Goal: Information Seeking & Learning: Learn about a topic

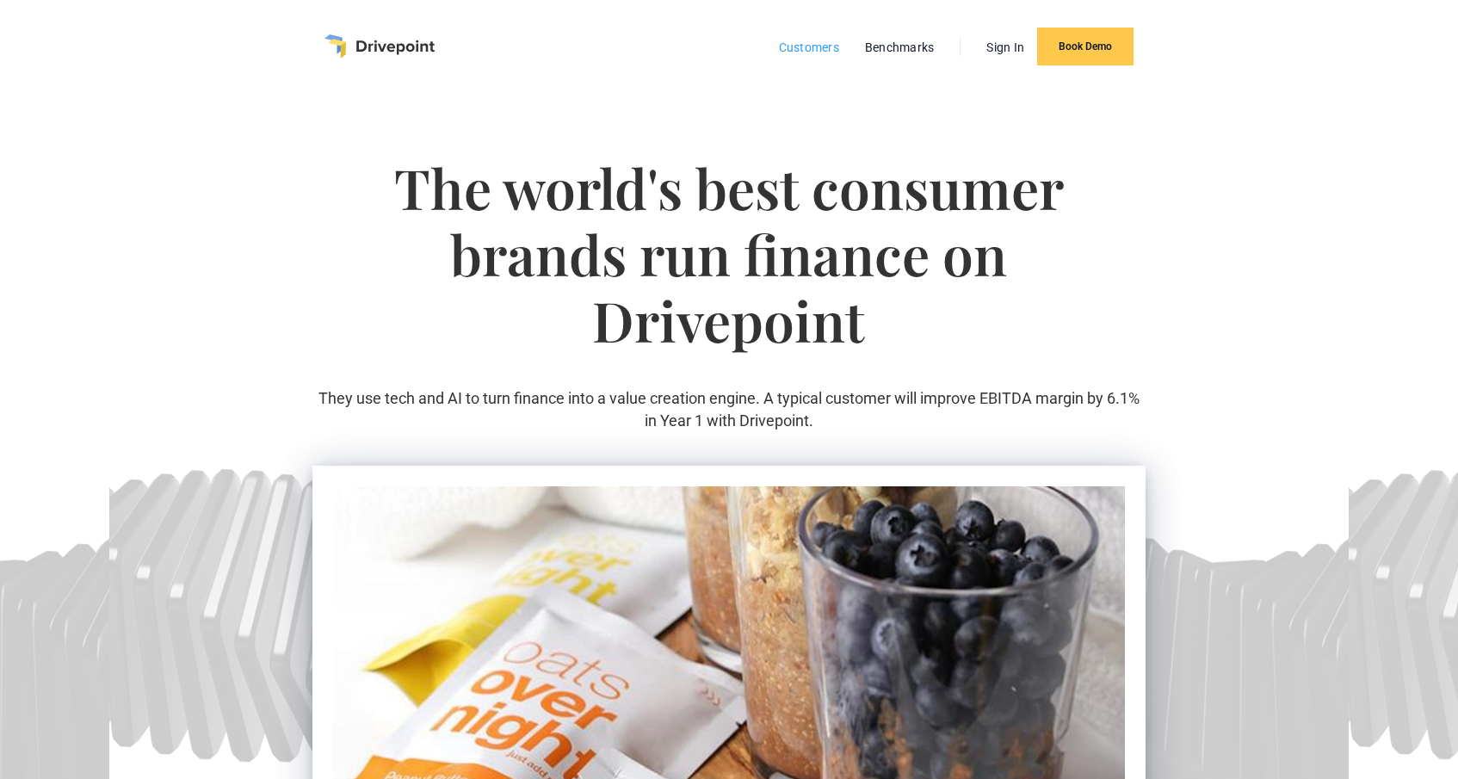
click at [798, 47] on link "Customers" at bounding box center [808, 47] width 77 height 22
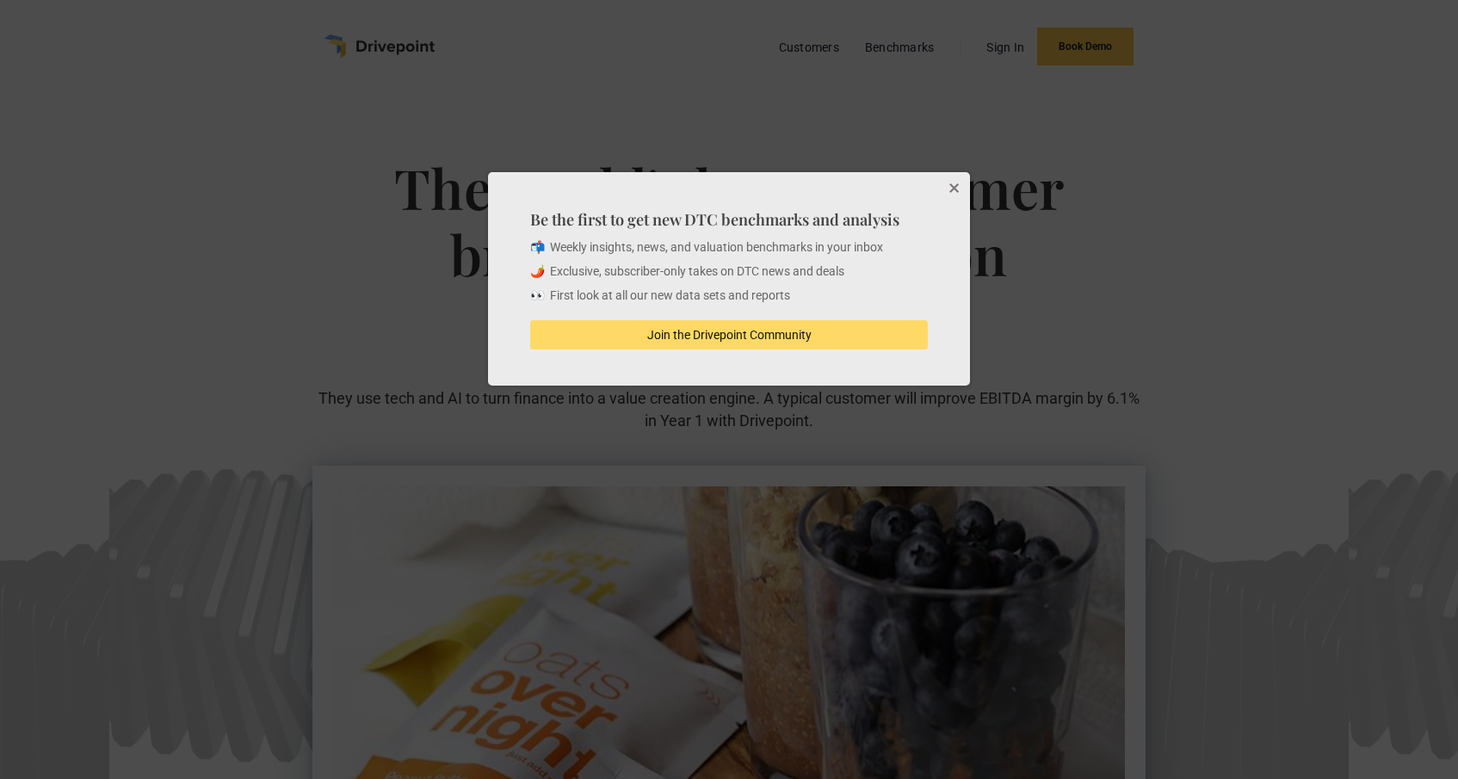
click at [950, 188] on button "Close" at bounding box center [953, 189] width 34 height 34
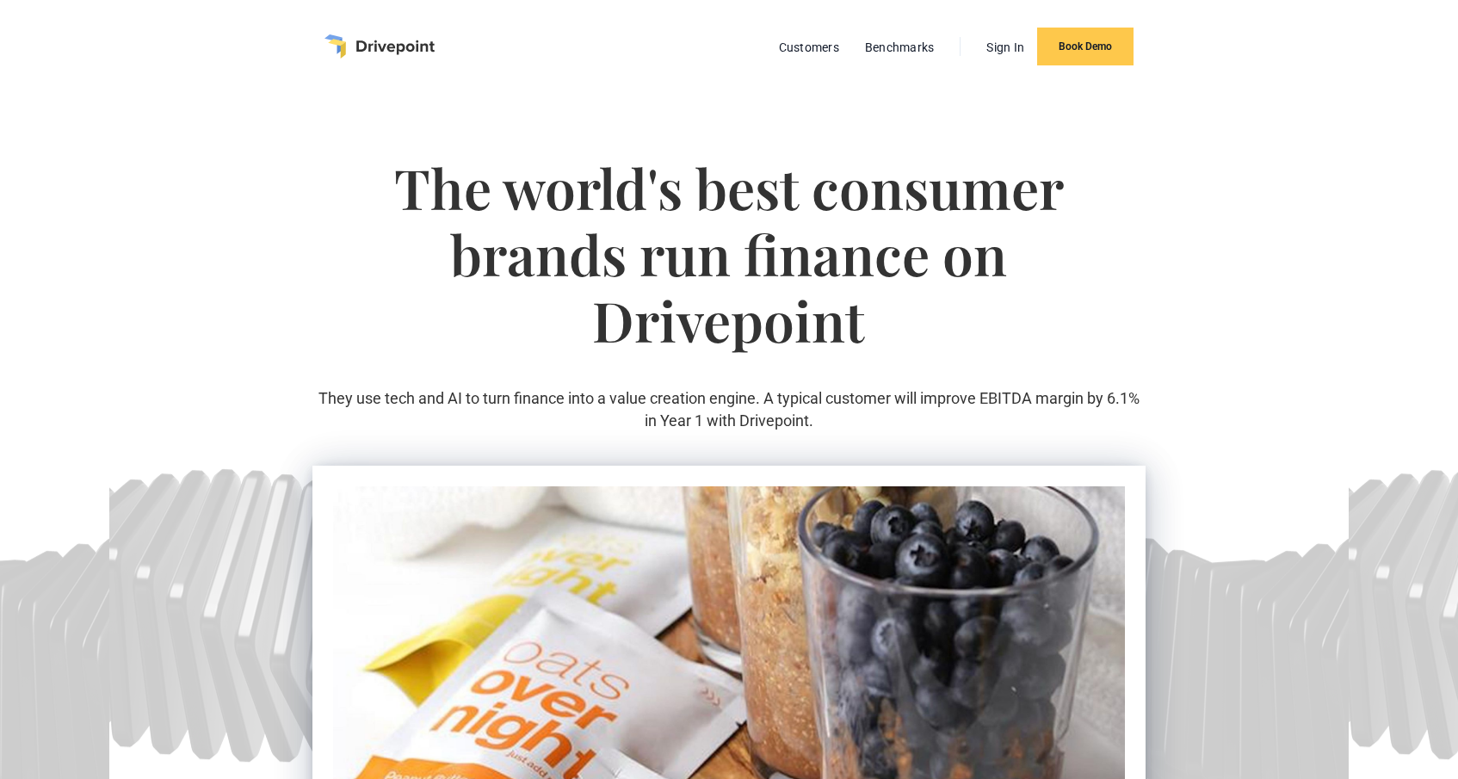
click at [375, 50] on img "home" at bounding box center [380, 46] width 110 height 24
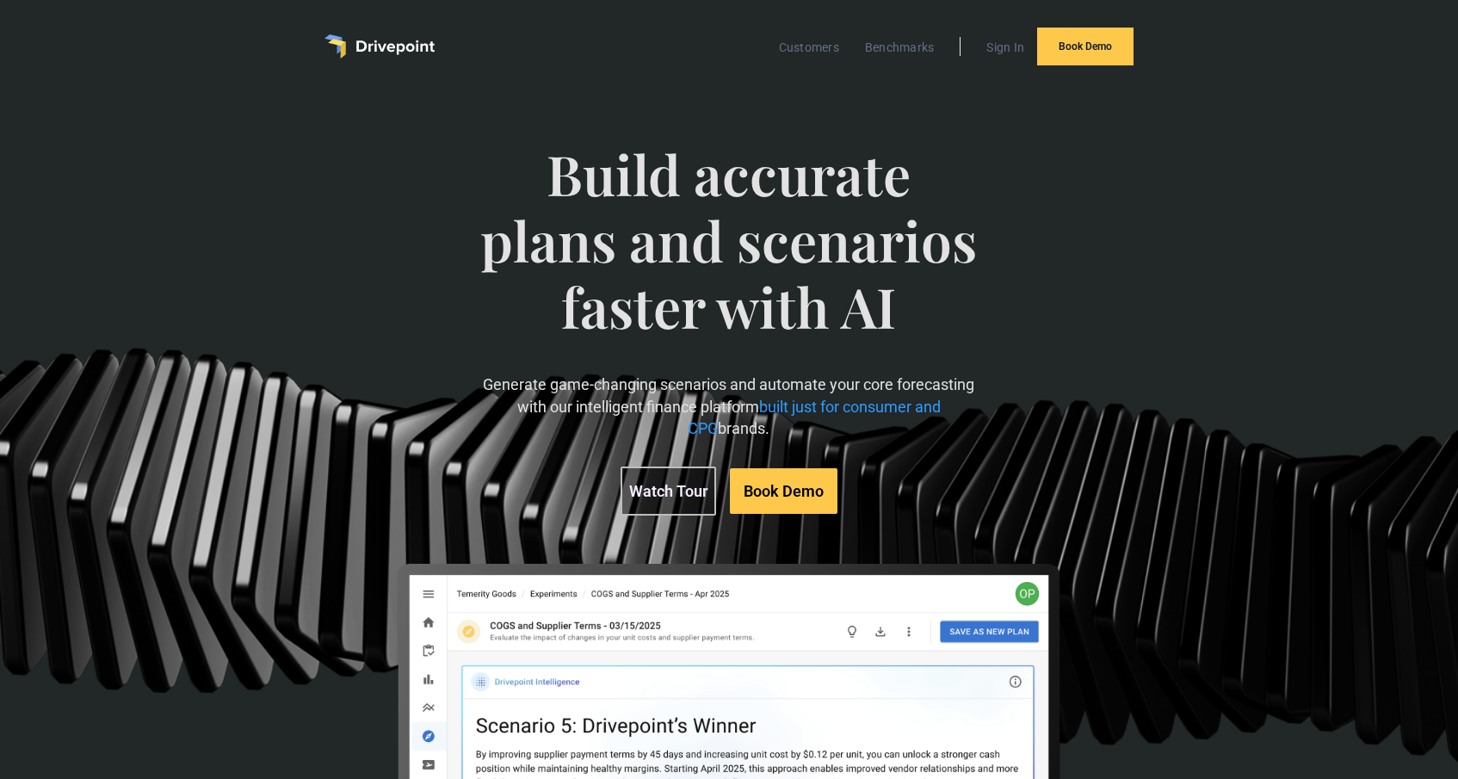
click at [682, 498] on link "Watch Tour" at bounding box center [669, 491] width 96 height 49
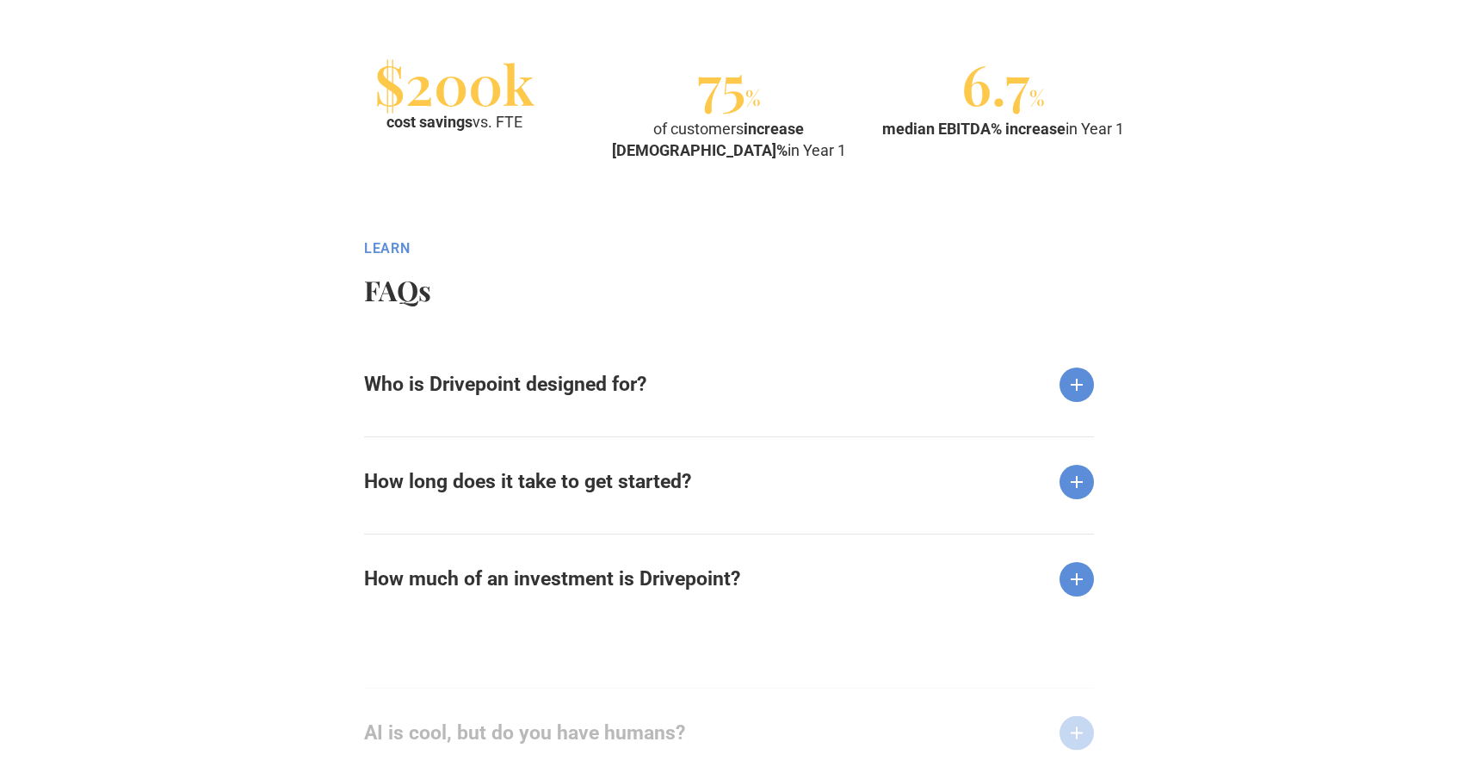
scroll to position [1965, 0]
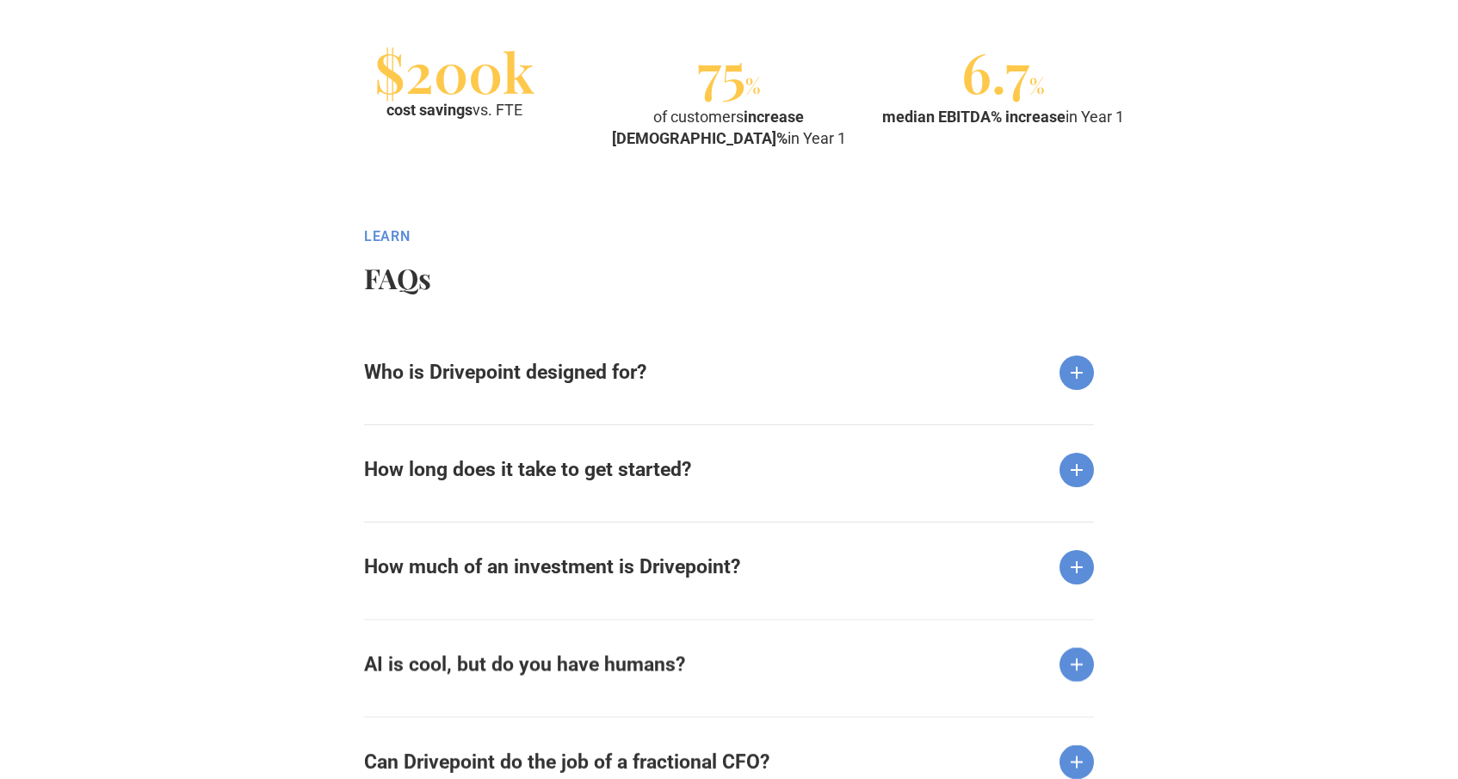
click at [516, 365] on strong "Who is Drivepoint designed for?" at bounding box center [505, 372] width 282 height 23
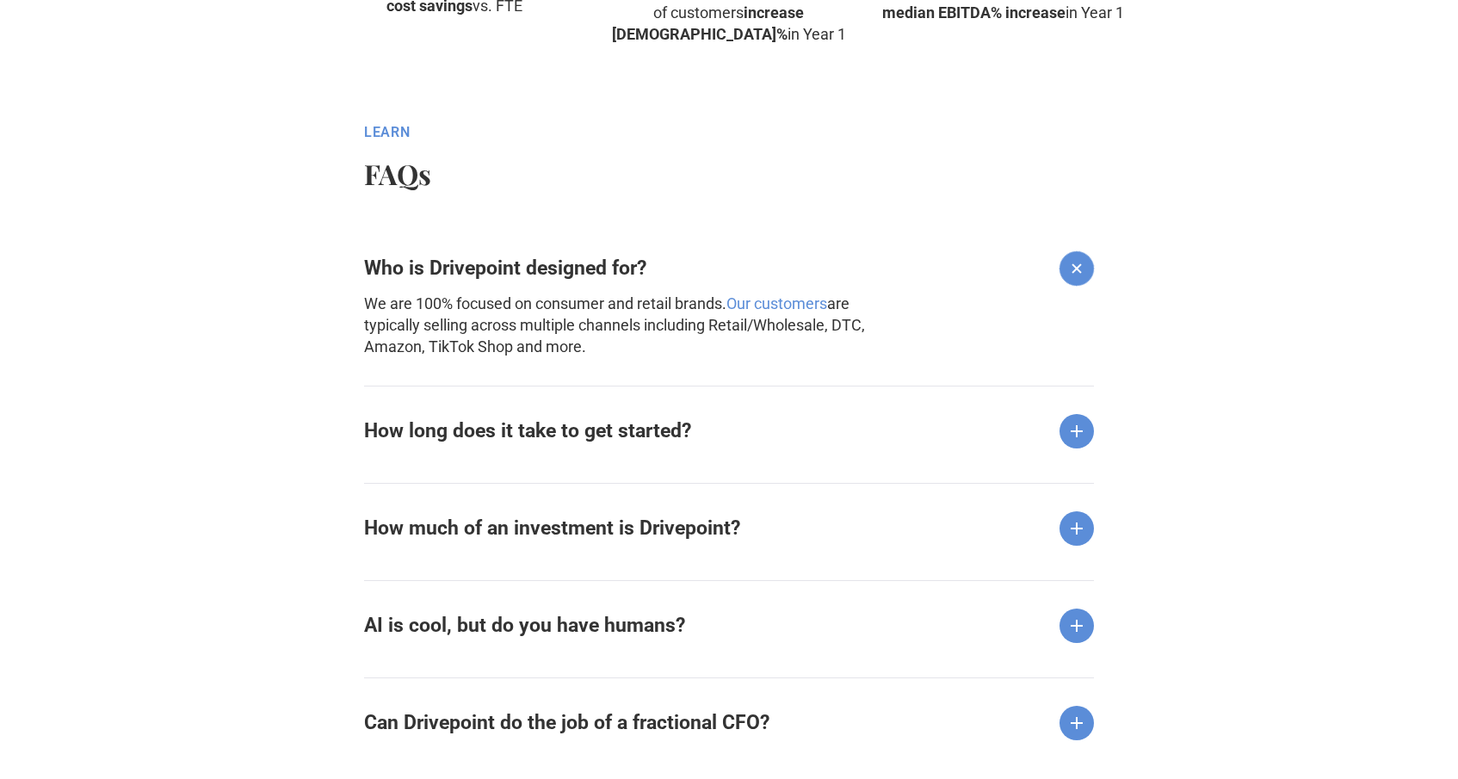
scroll to position [2080, 0]
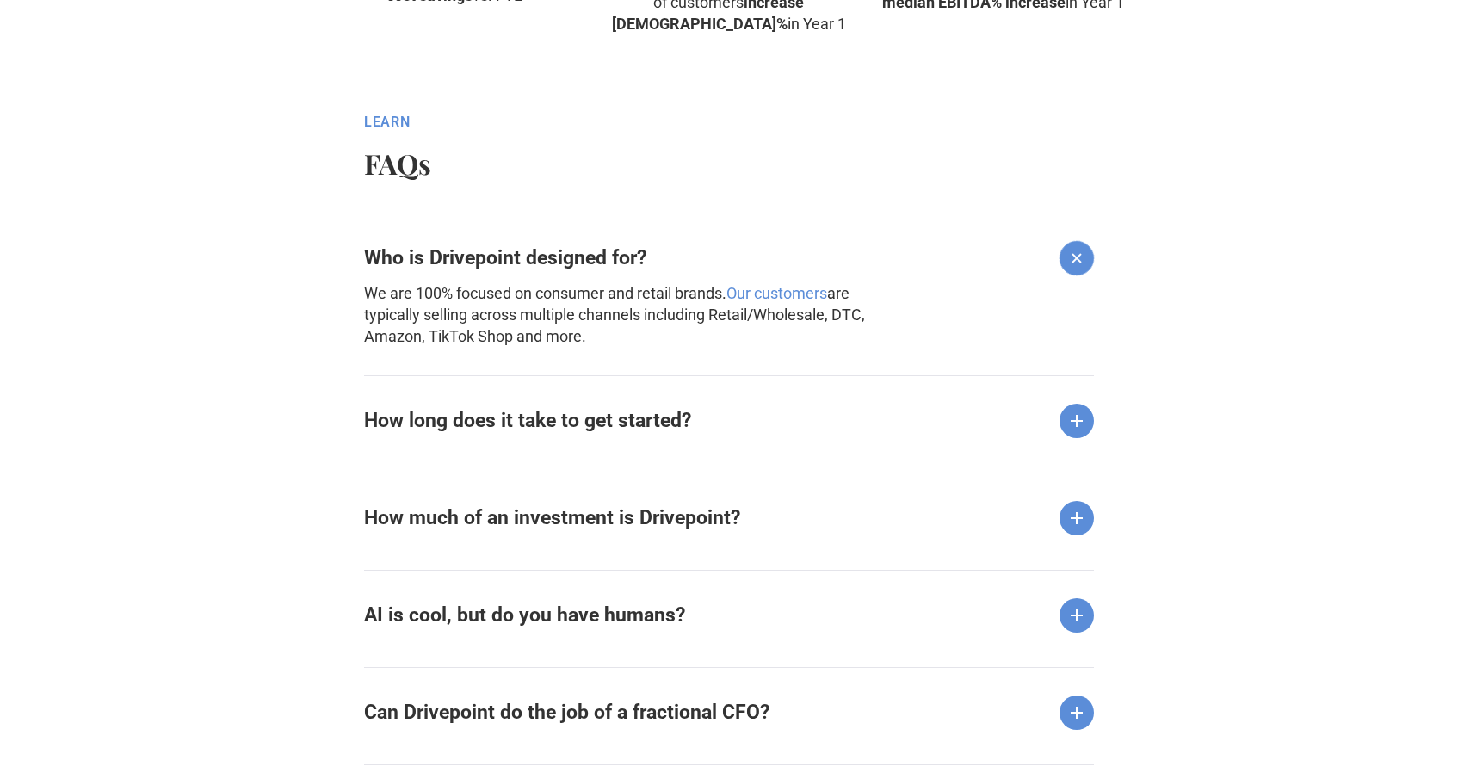
click at [529, 257] on strong "Who is Drivepoint designed for?" at bounding box center [505, 257] width 282 height 23
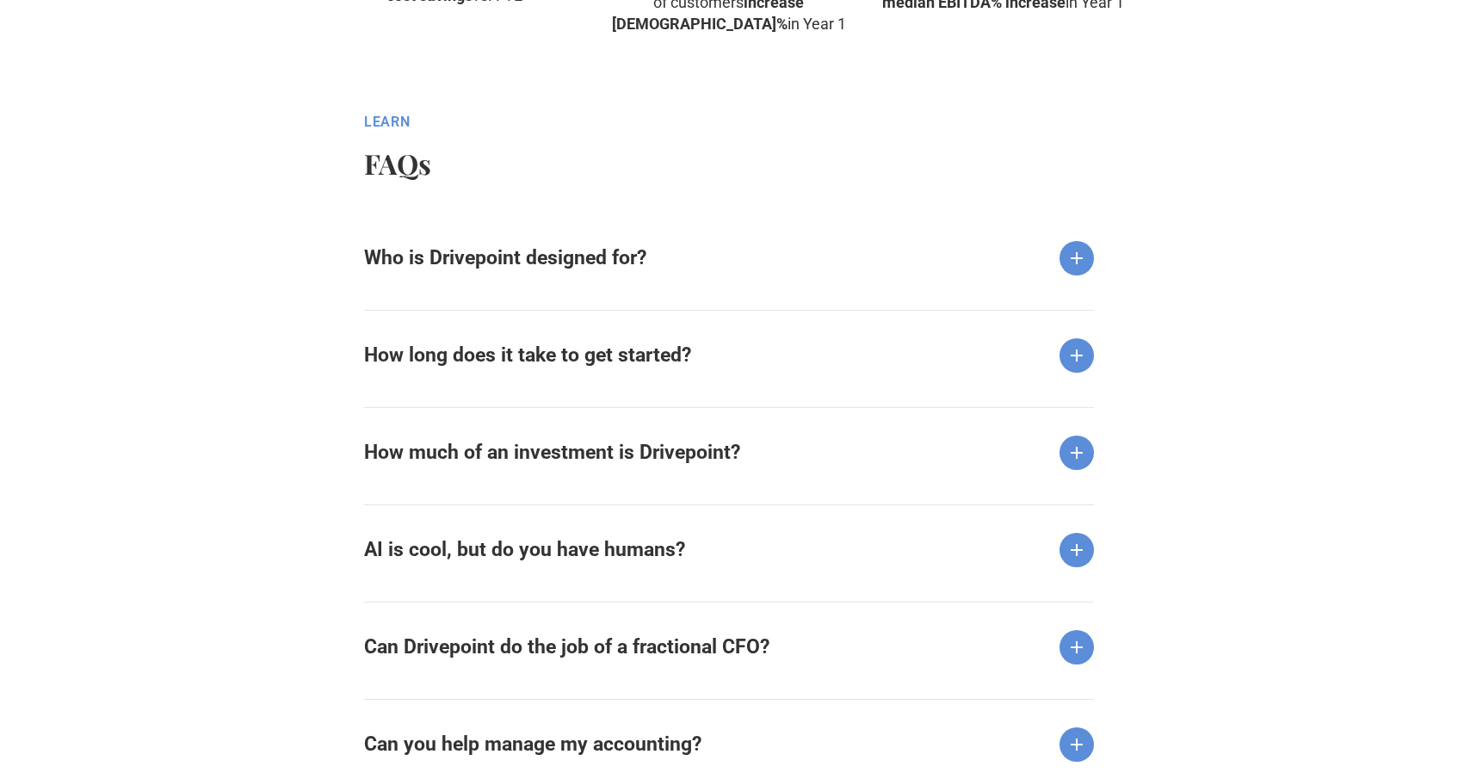
click at [524, 365] on strong "How long does it take to get started?" at bounding box center [527, 354] width 327 height 23
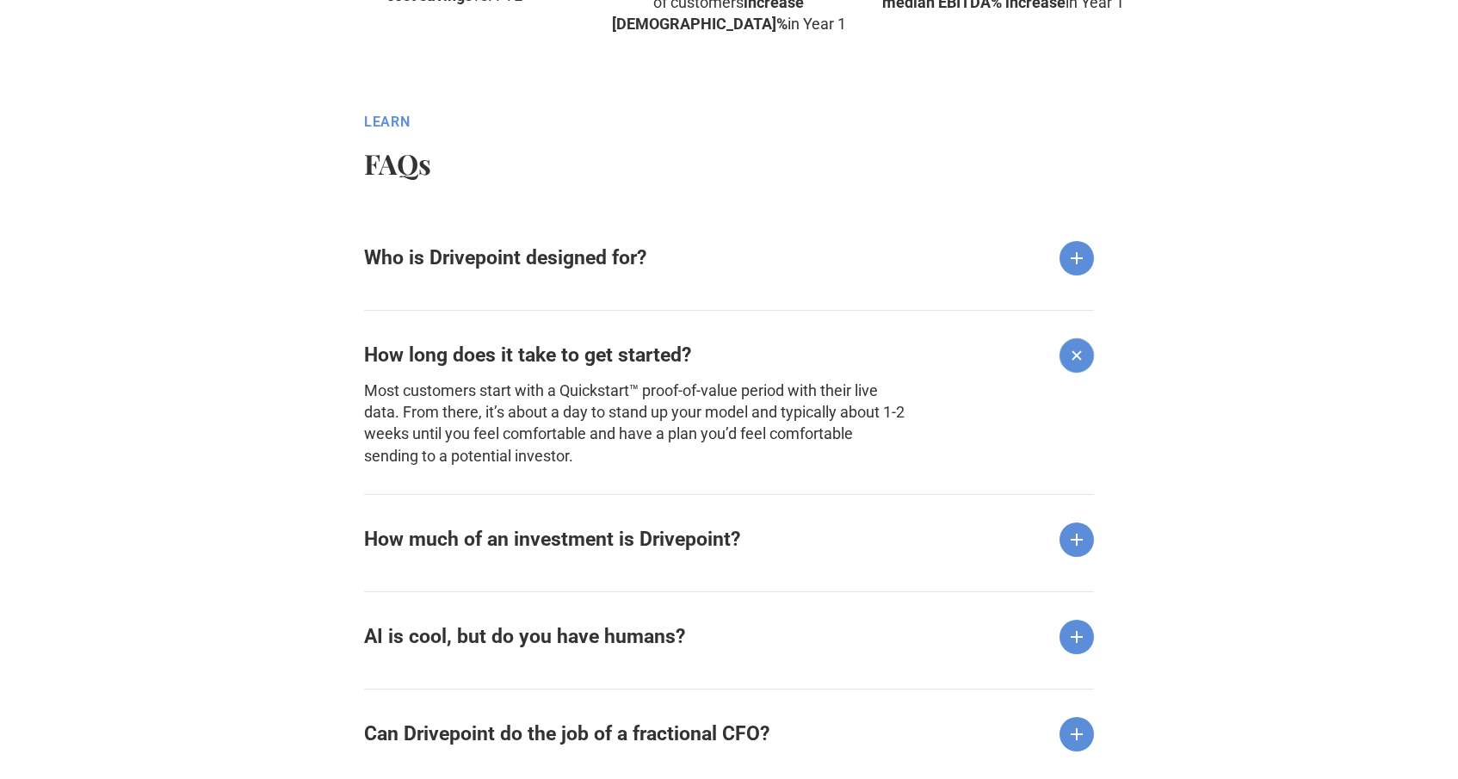
click at [523, 364] on strong "How long does it take to get started?" at bounding box center [527, 354] width 327 height 23
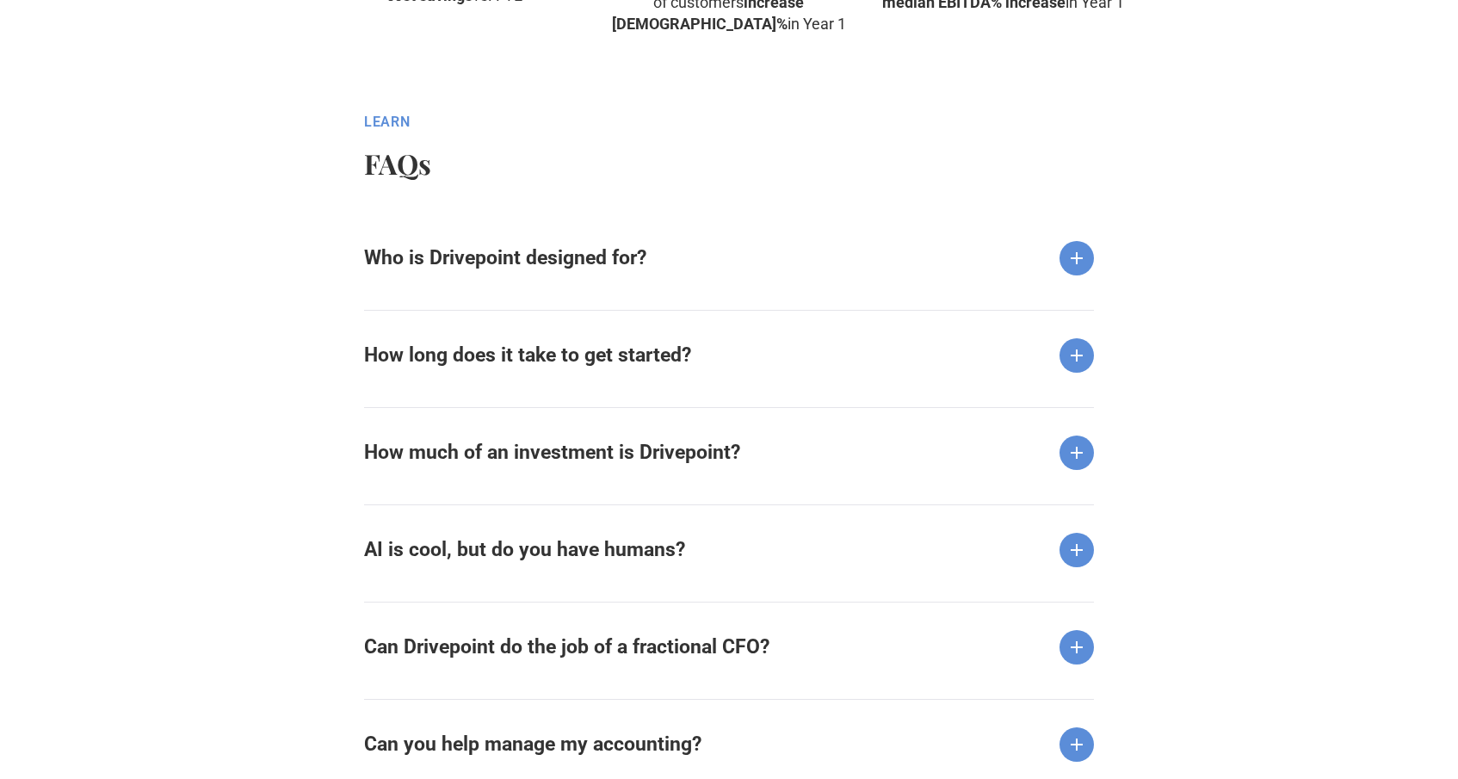
click at [529, 448] on strong "How much of an investment is Drivepoint?" at bounding box center [552, 452] width 376 height 23
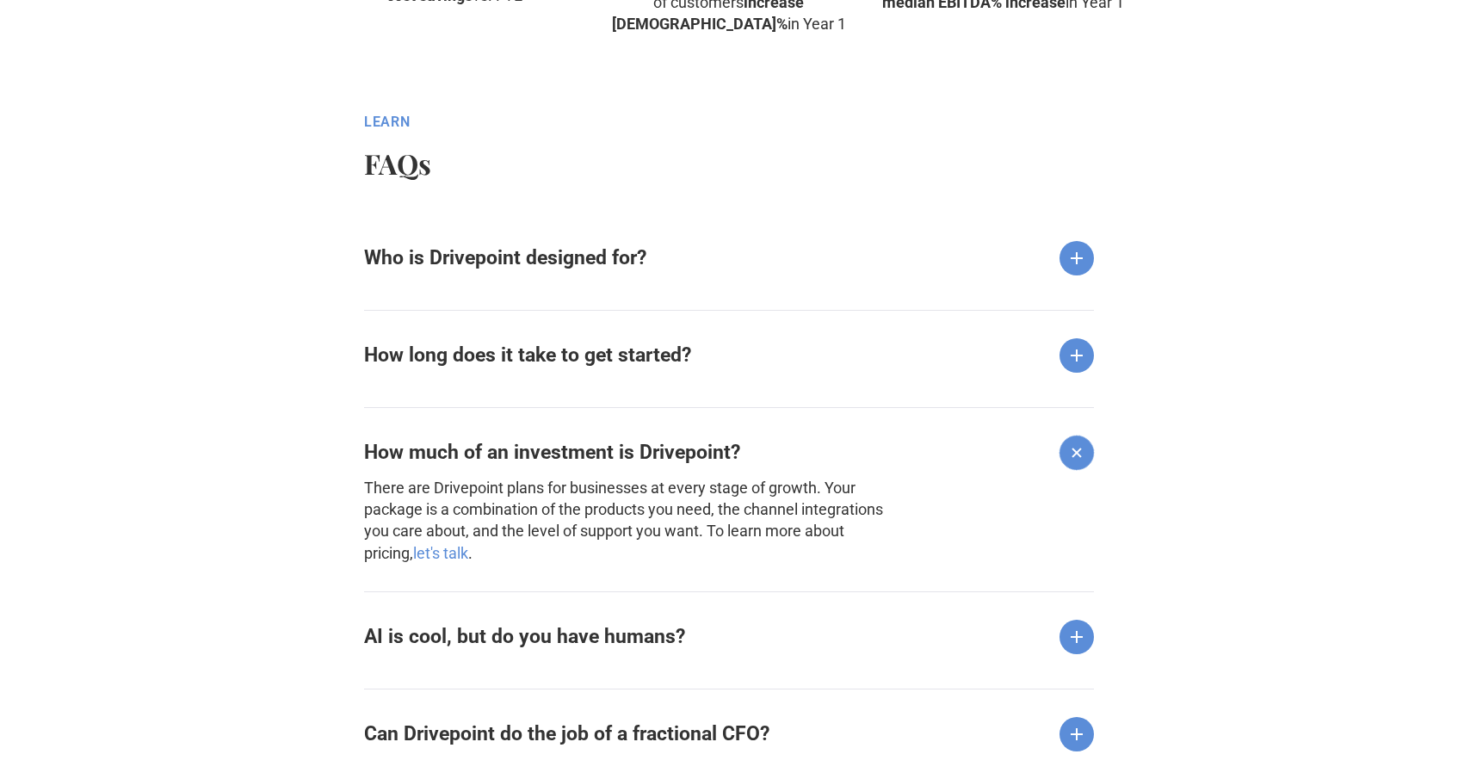
click at [529, 448] on strong "How much of an investment is Drivepoint?" at bounding box center [552, 452] width 376 height 23
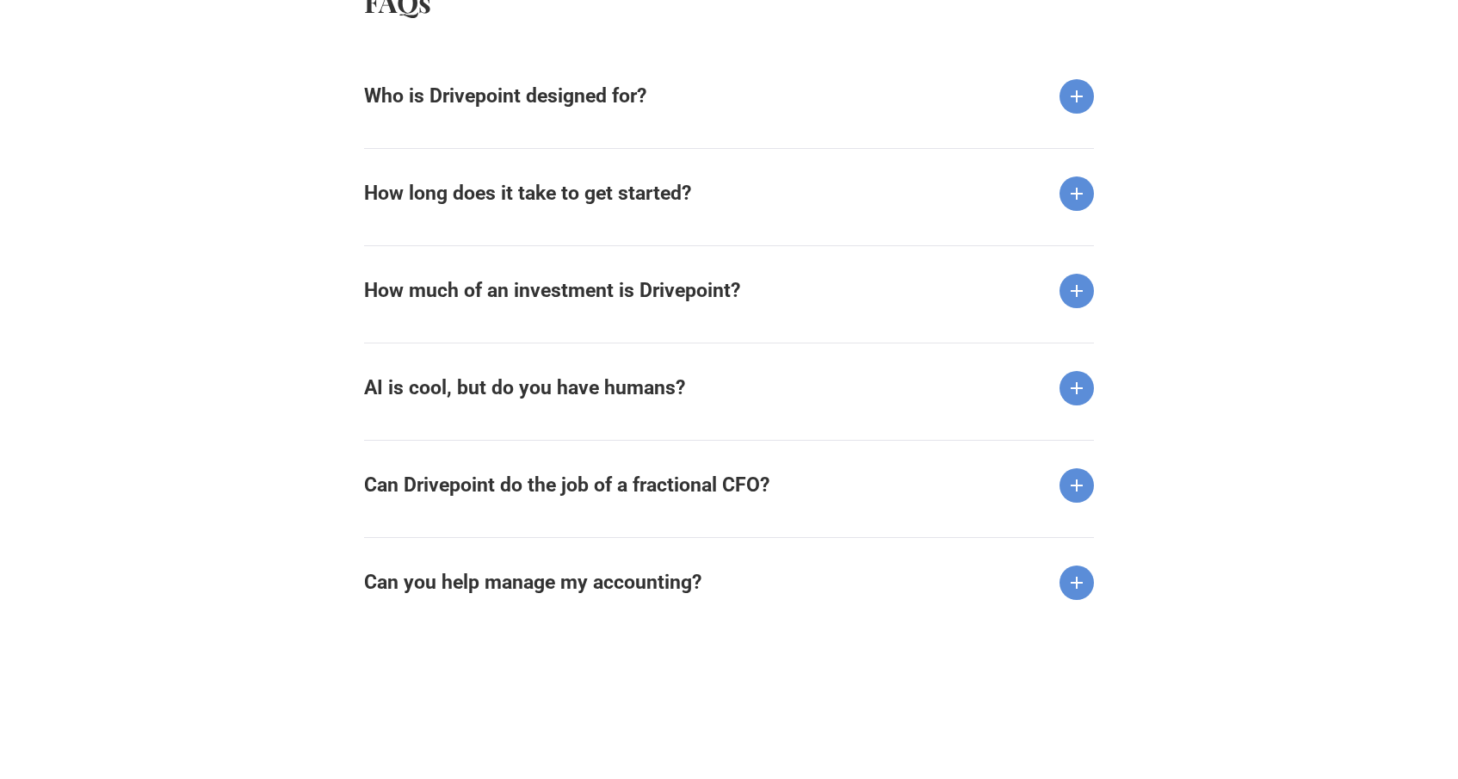
scroll to position [2294, 0]
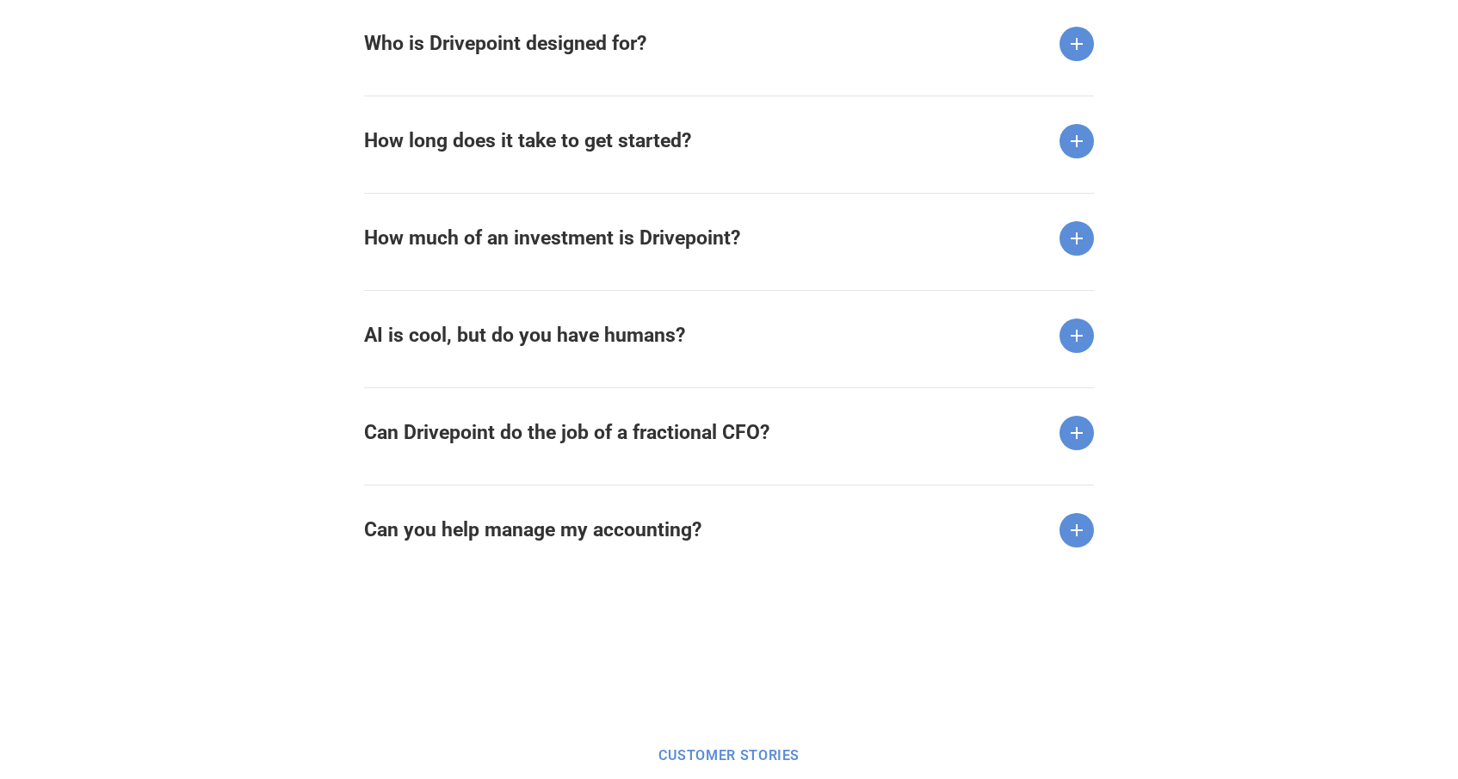
click at [539, 416] on div "Can Drivepoint do the job of a fractional CFO?" at bounding box center [729, 418] width 730 height 63
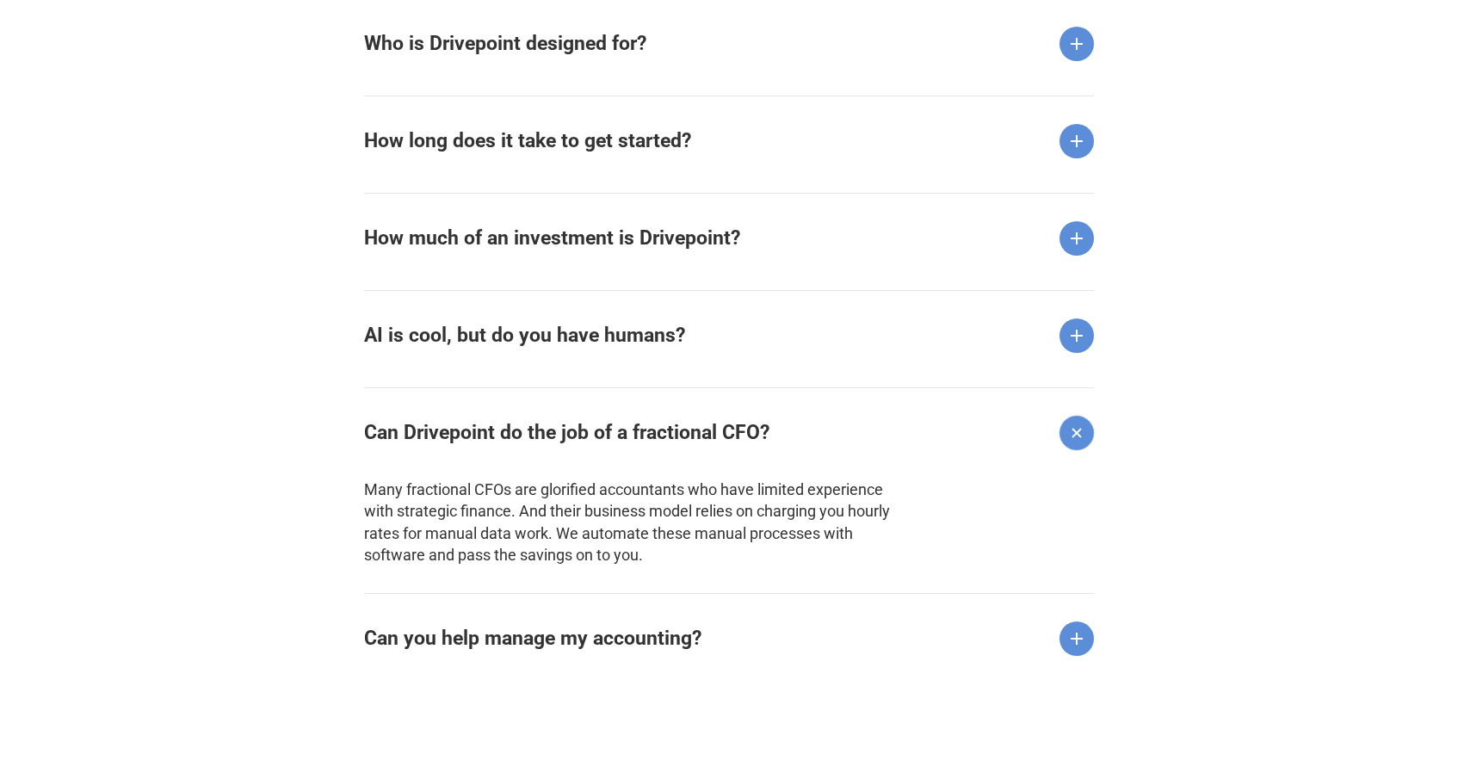
click at [539, 415] on div "Can Drivepoint do the job of a fractional CFO?" at bounding box center [729, 418] width 730 height 63
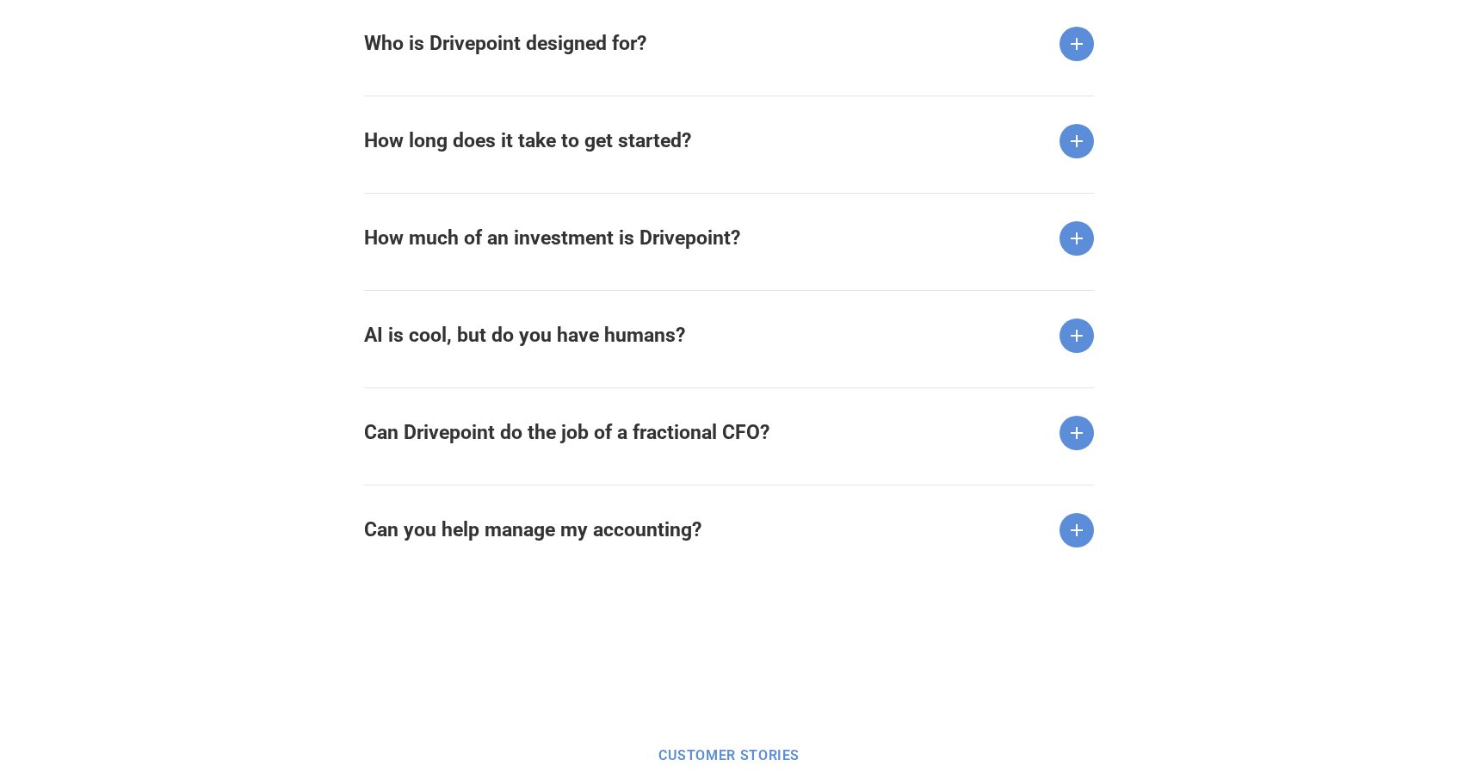
click at [538, 521] on strong "Can you help manage my accounting?" at bounding box center [532, 529] width 337 height 23
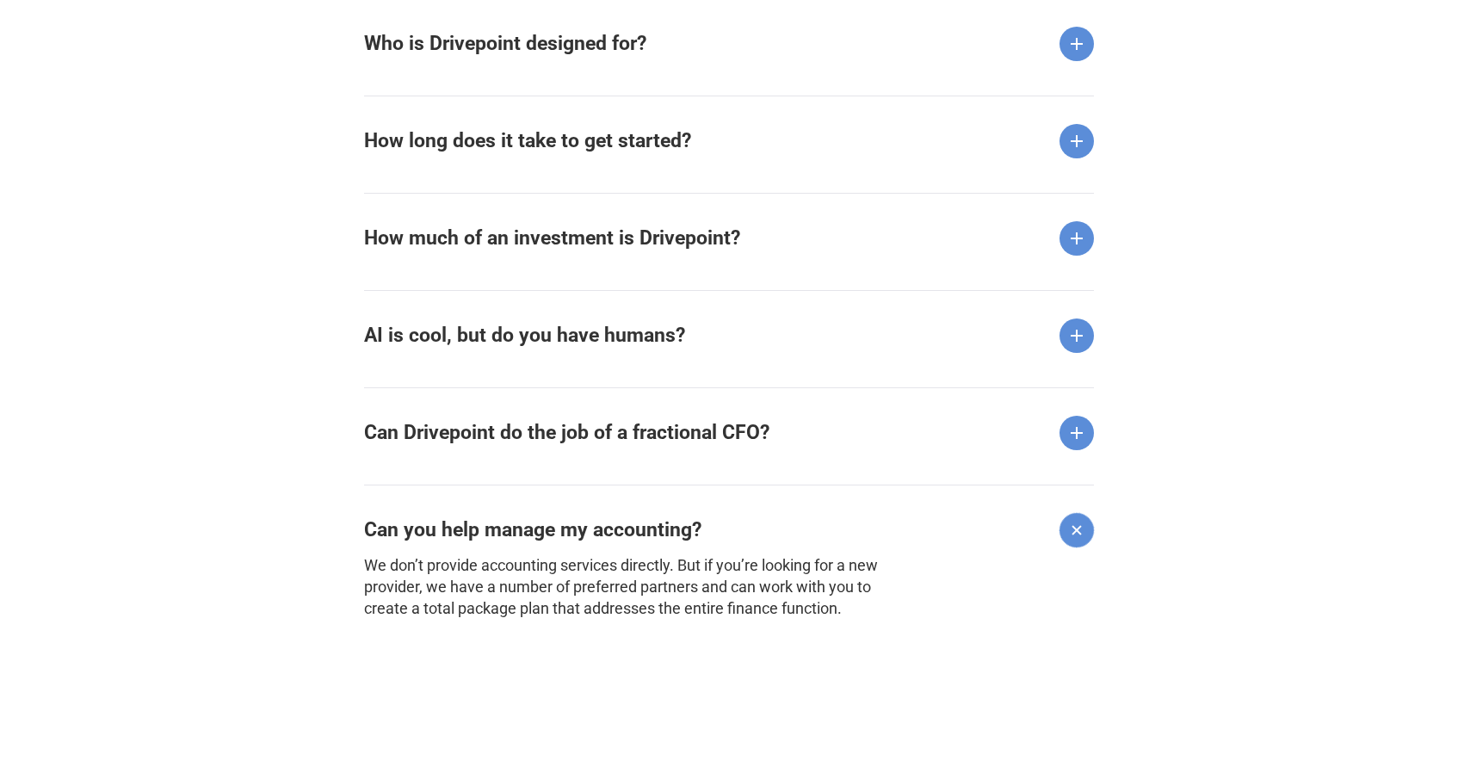
click at [538, 521] on strong "Can you help manage my accounting?" at bounding box center [532, 529] width 337 height 23
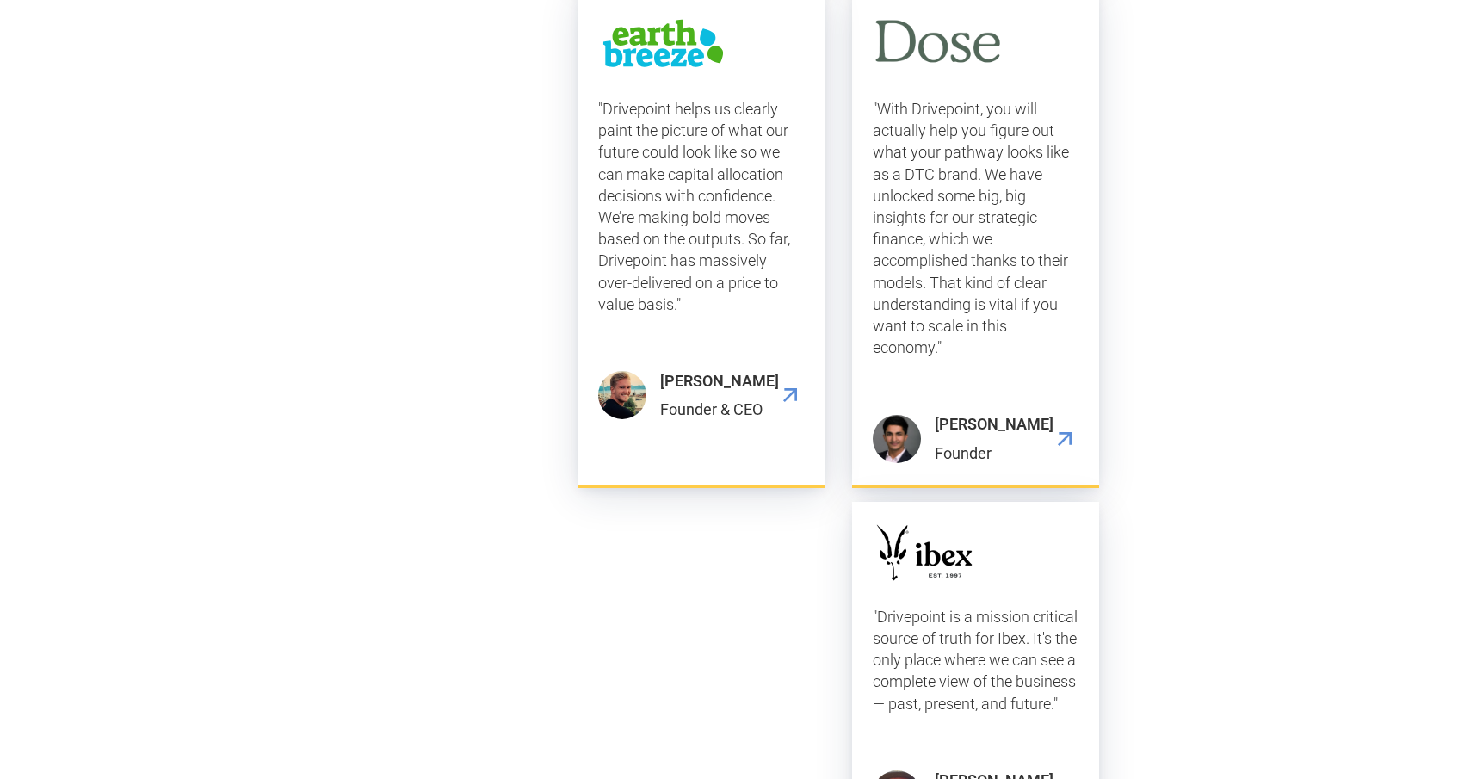
scroll to position [5095, 0]
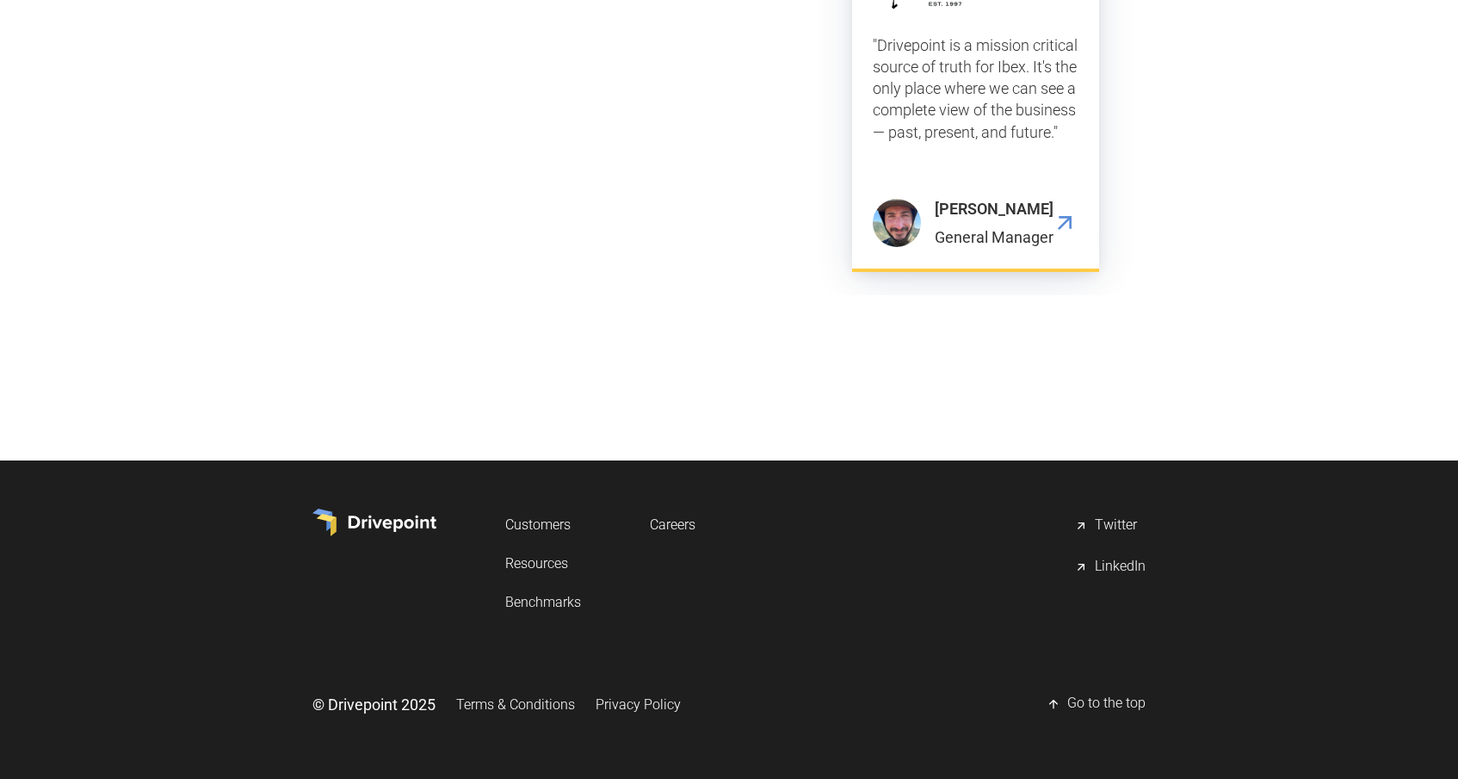
click at [1124, 565] on div "LinkedIn" at bounding box center [1120, 567] width 51 height 21
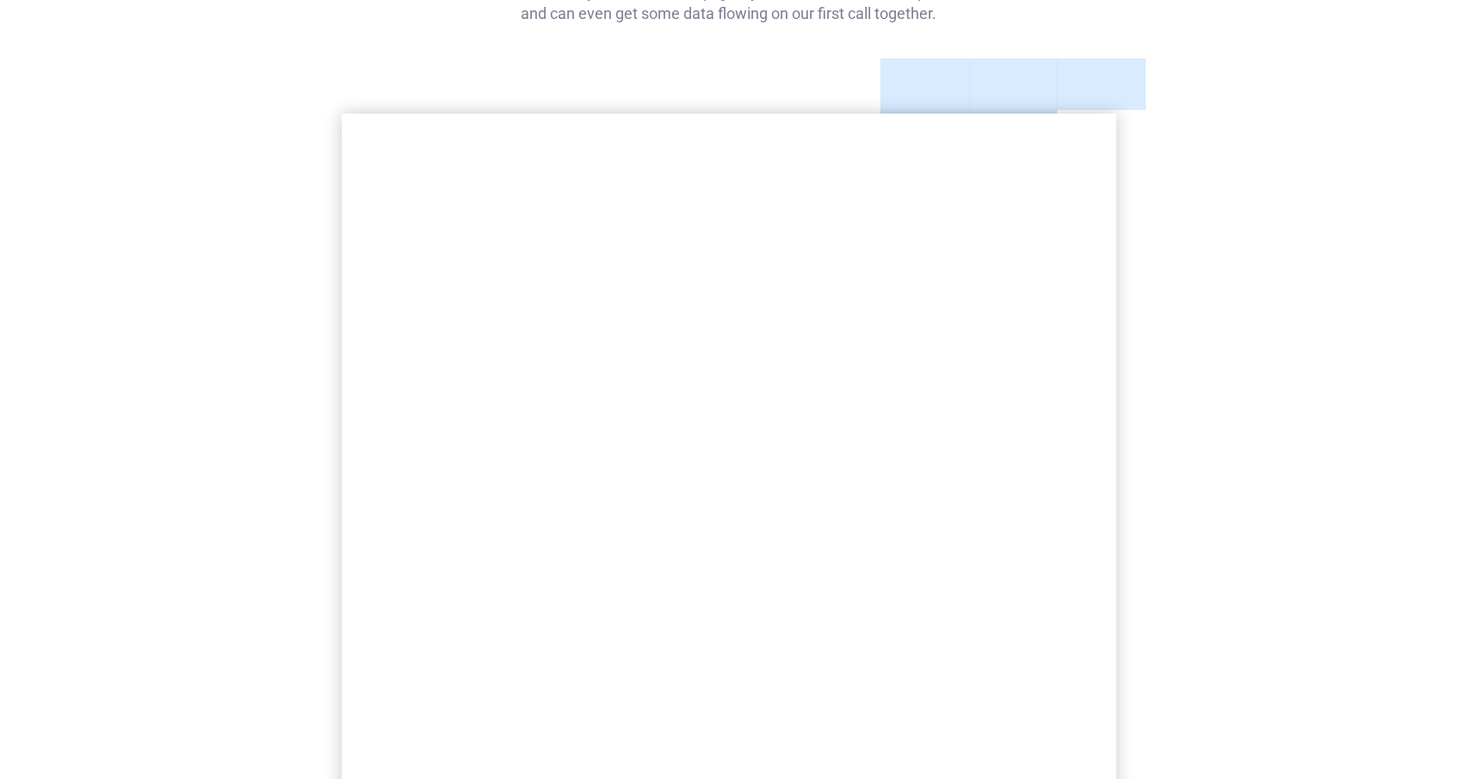
scroll to position [0, 0]
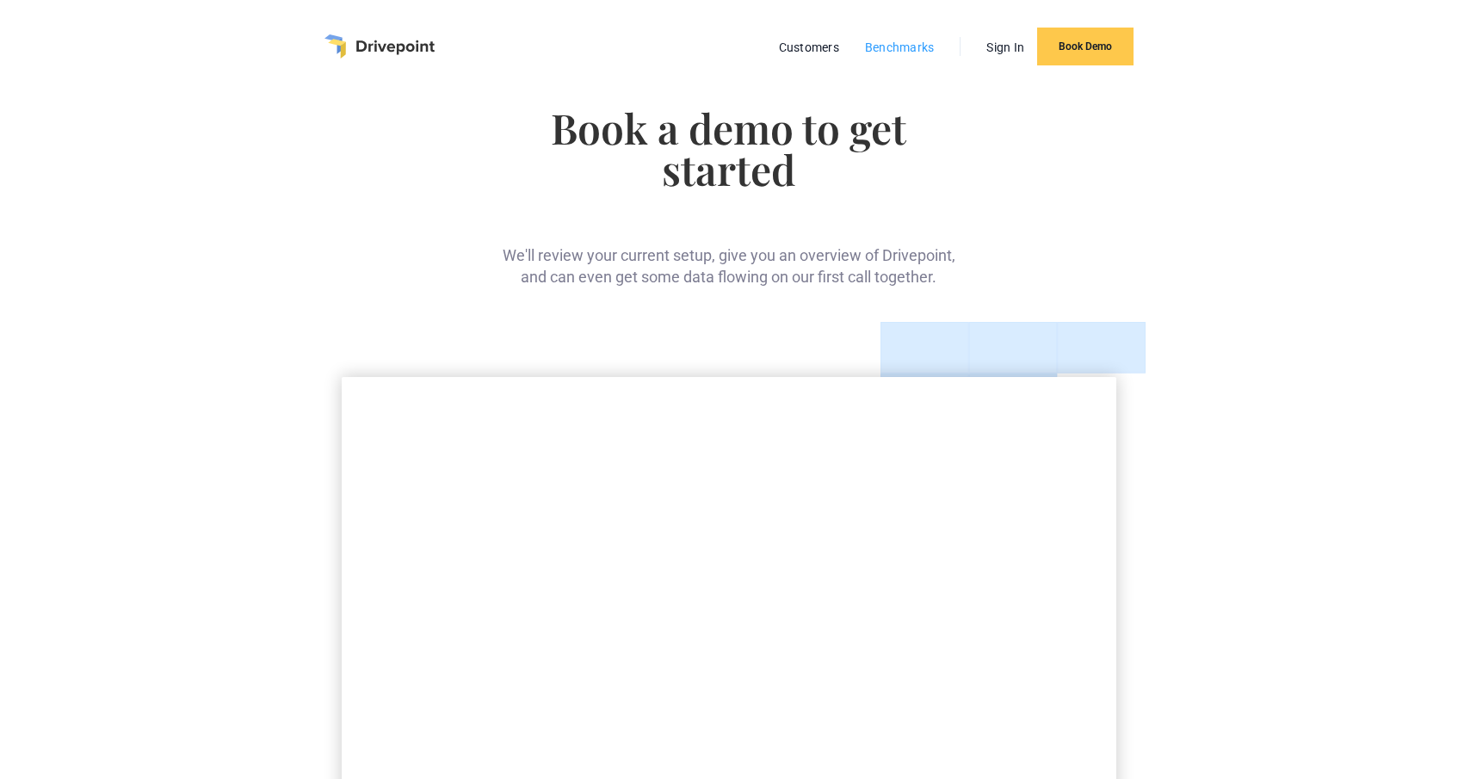
click at [904, 41] on link "Benchmarks" at bounding box center [900, 47] width 87 height 22
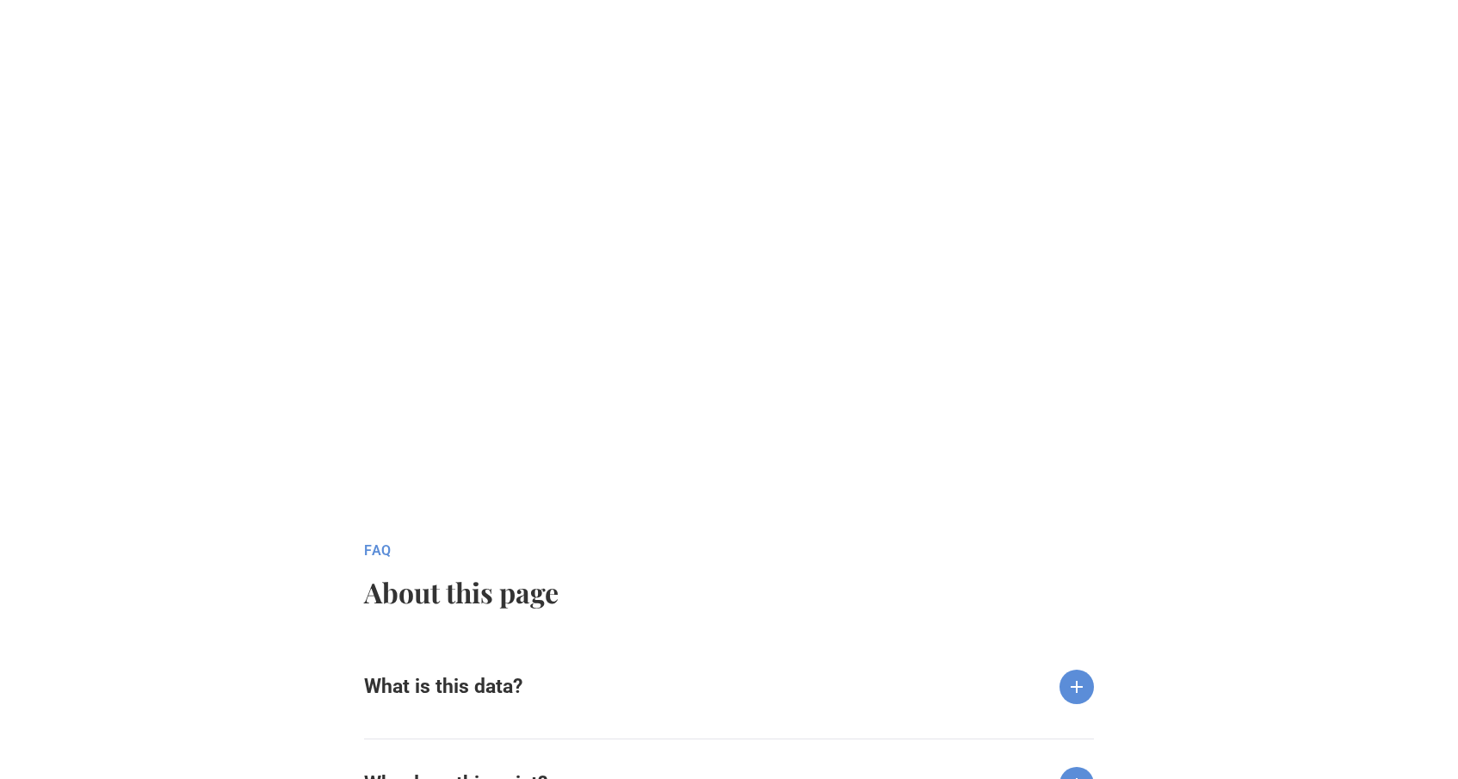
scroll to position [1346, 0]
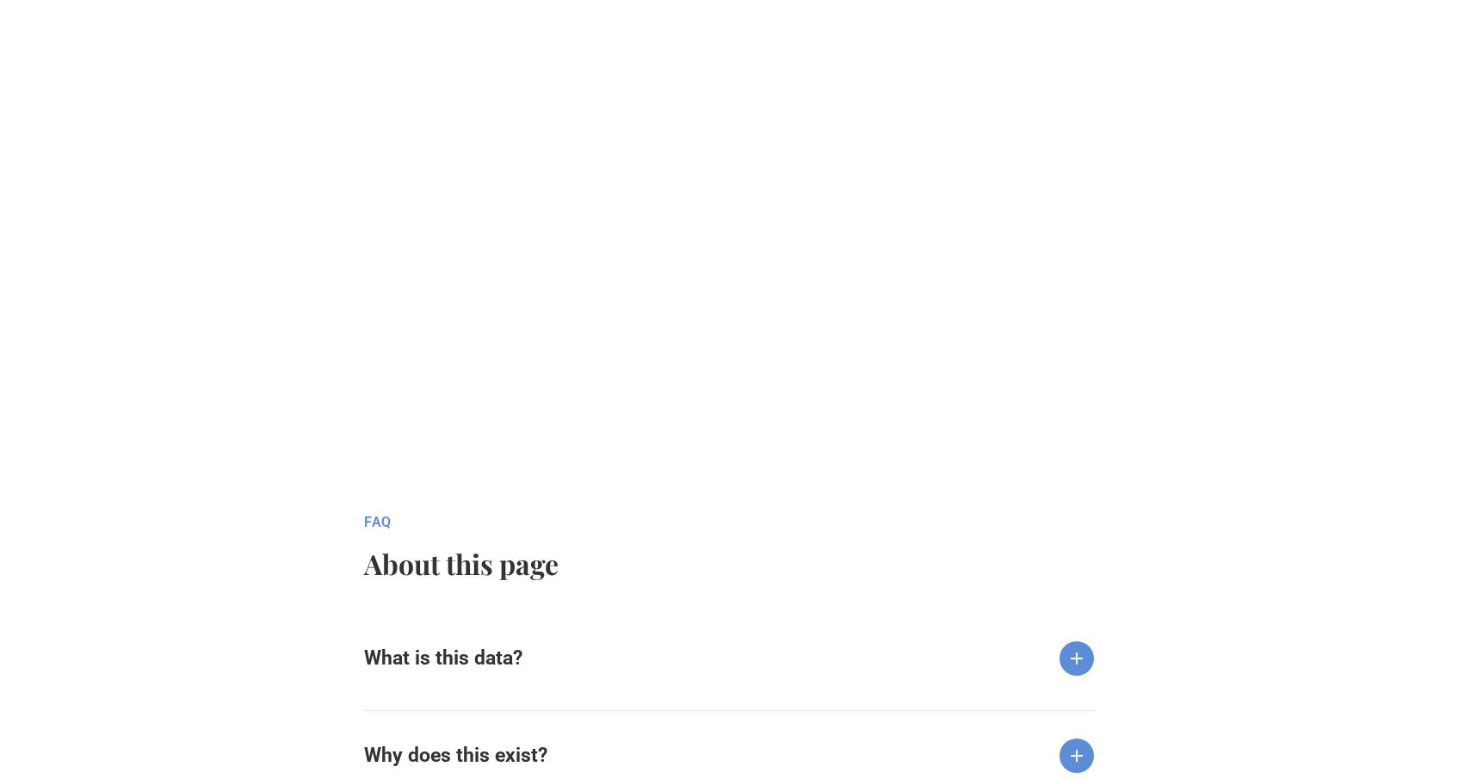
click at [767, 625] on div "What is this data?" at bounding box center [729, 645] width 730 height 62
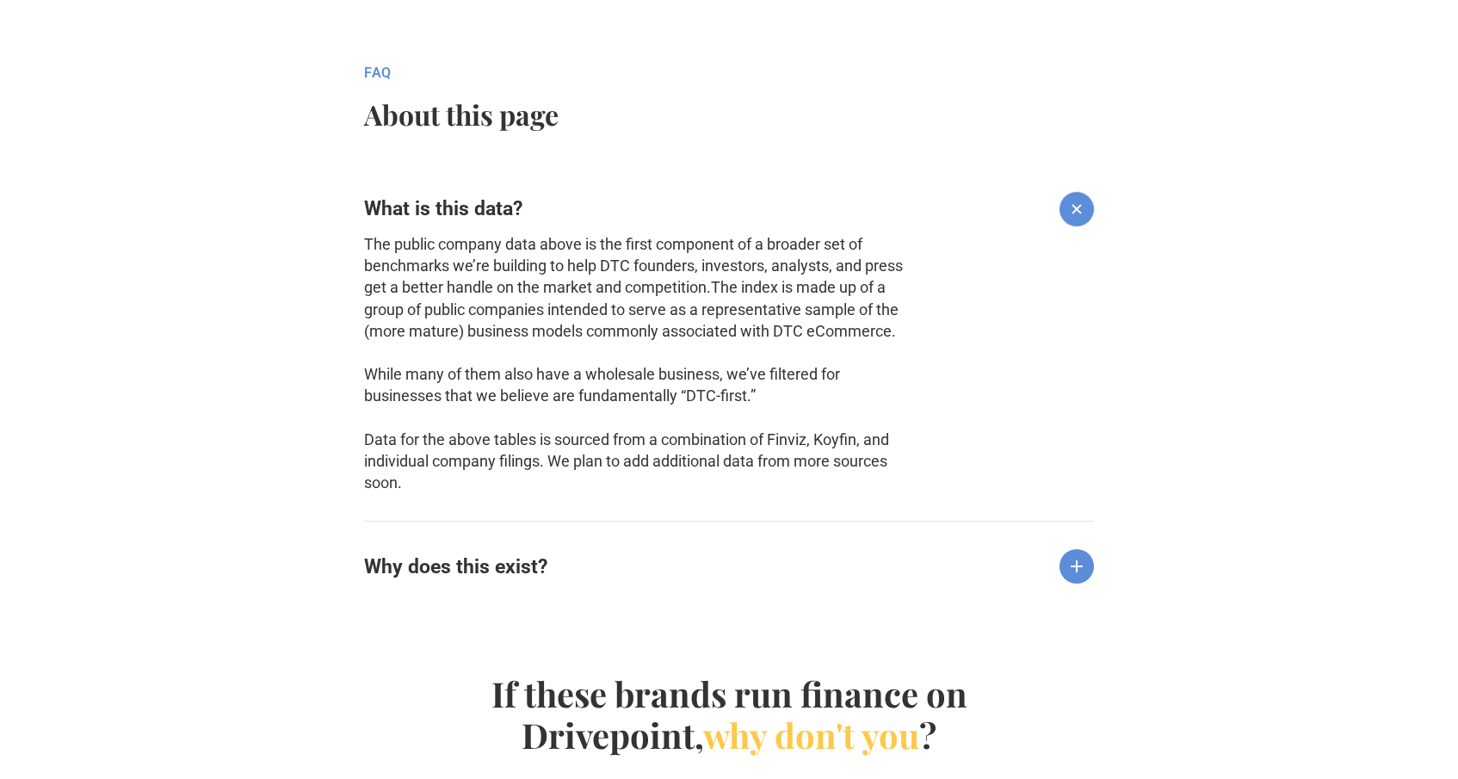
scroll to position [1797, 0]
click at [695, 584] on div "Since many investment decisions are made on a relative basis, it’s mission-crit…" at bounding box center [636, 586] width 544 height 7
click at [529, 556] on h6 "Why does this exist?" at bounding box center [455, 566] width 183 height 24
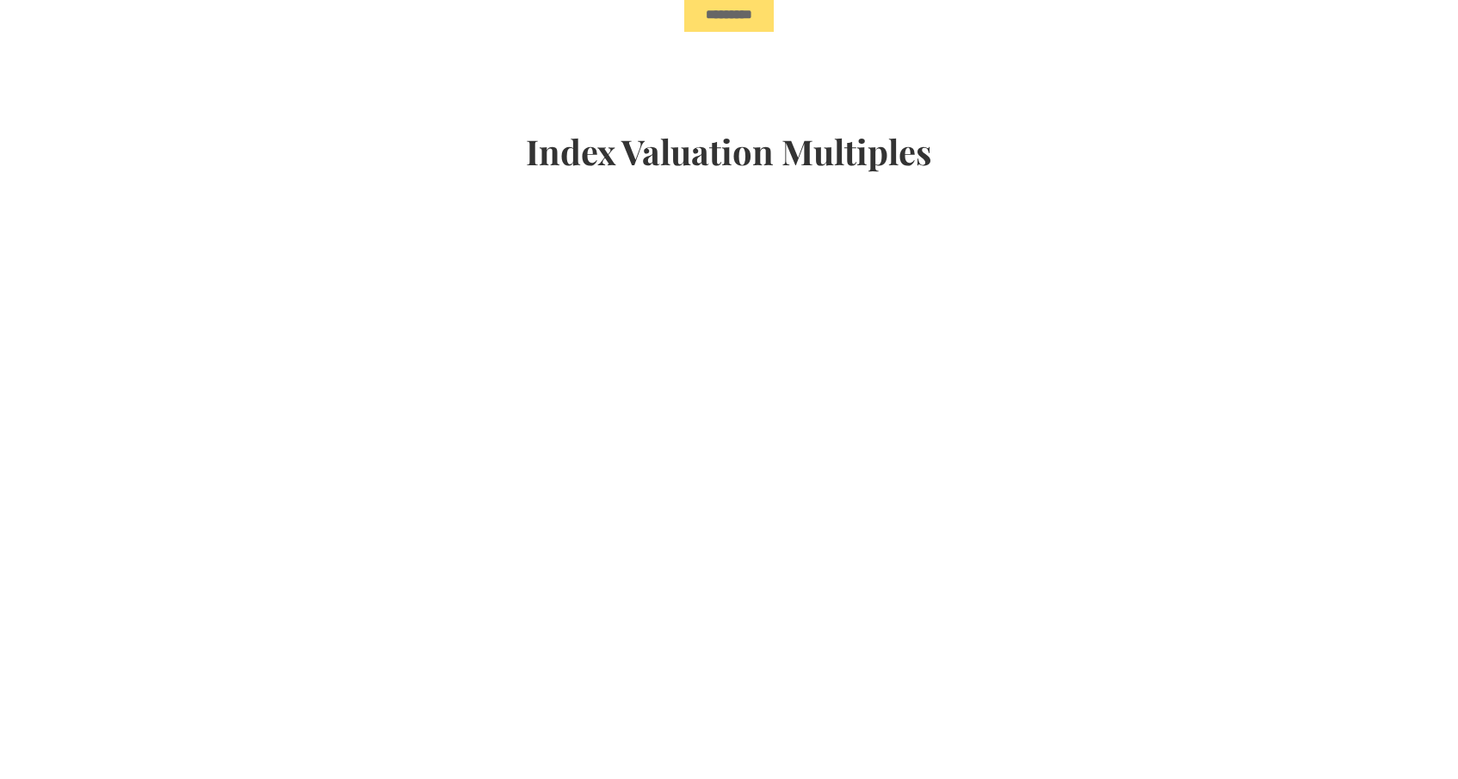
scroll to position [0, 0]
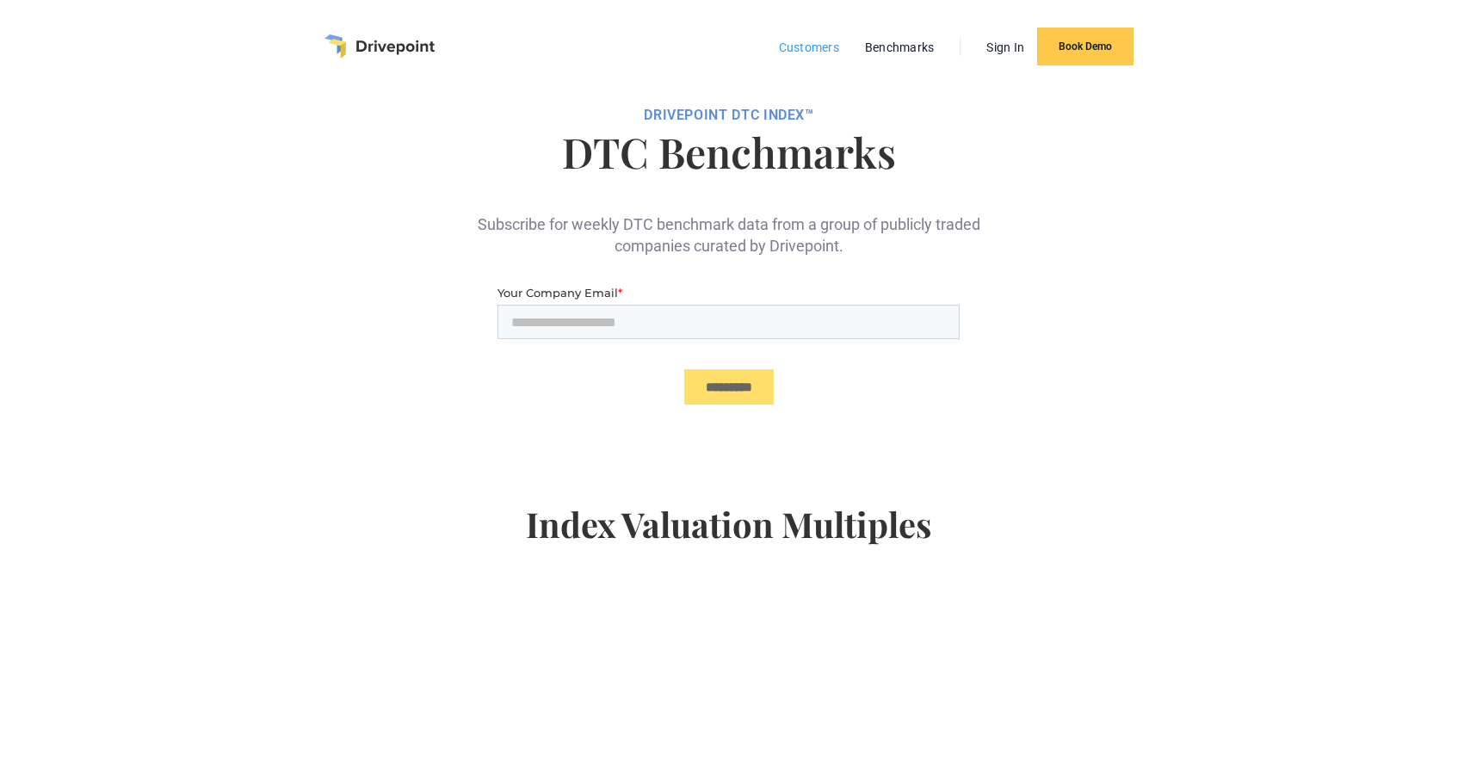
click at [800, 51] on link "Customers" at bounding box center [808, 47] width 77 height 22
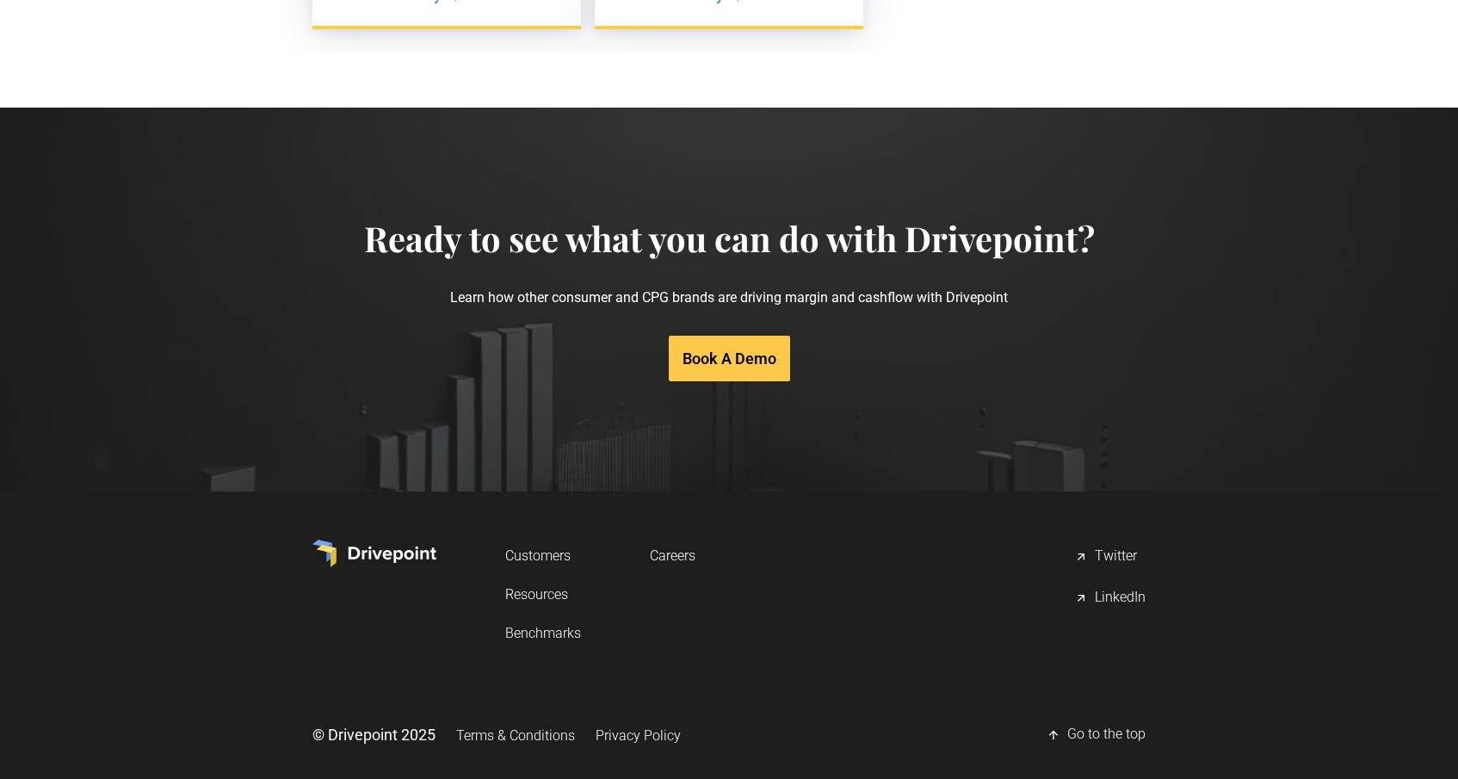
scroll to position [3531, 0]
